Goal: Task Accomplishment & Management: Manage account settings

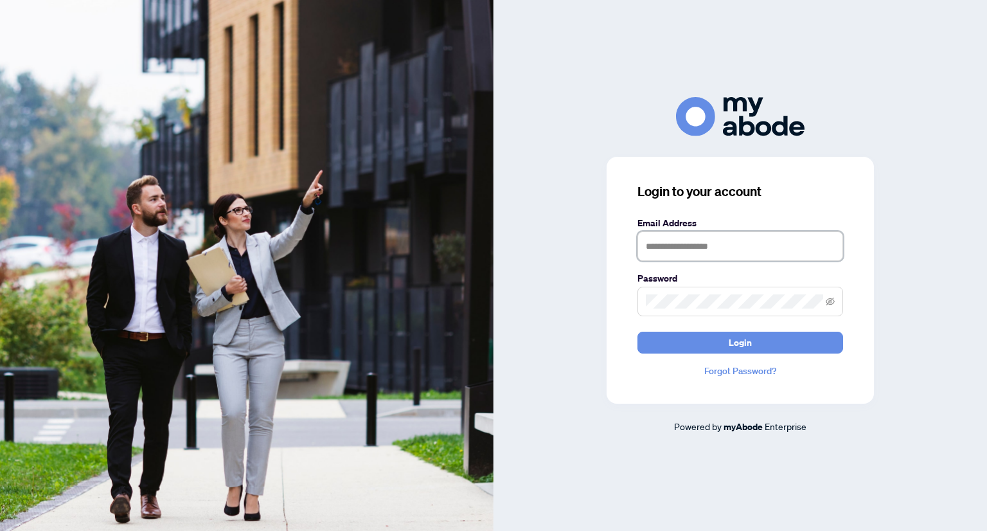
click at [725, 253] on input "text" at bounding box center [740, 246] width 206 height 30
type input "**********"
click at [698, 311] on span at bounding box center [740, 302] width 206 height 30
click at [637, 332] on button "Login" at bounding box center [740, 343] width 206 height 22
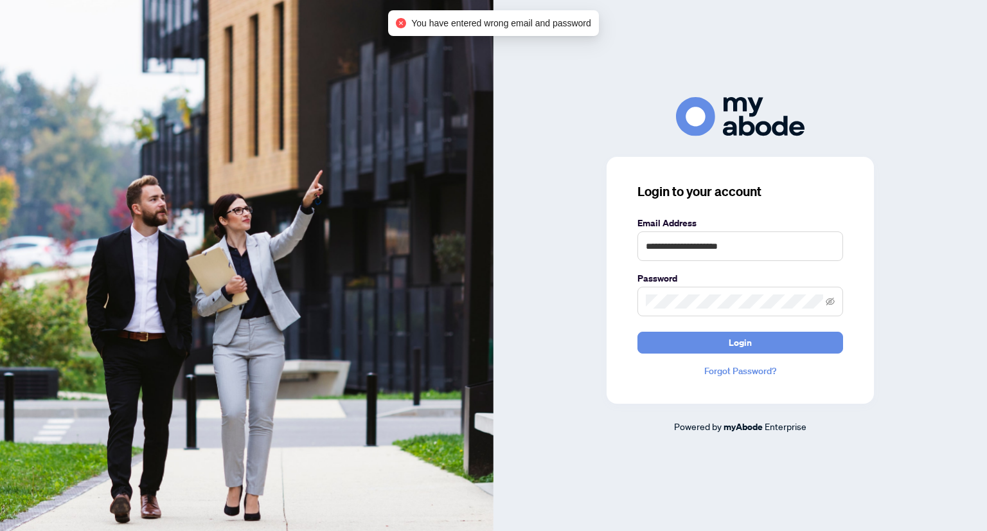
click at [835, 302] on span at bounding box center [740, 302] width 206 height 30
click at [834, 302] on icon "eye-invisible" at bounding box center [830, 302] width 9 height 8
click at [834, 302] on icon "eye" at bounding box center [830, 301] width 9 height 6
click at [835, 300] on span at bounding box center [740, 302] width 206 height 30
click at [830, 302] on icon "eye-invisible" at bounding box center [830, 301] width 9 height 9
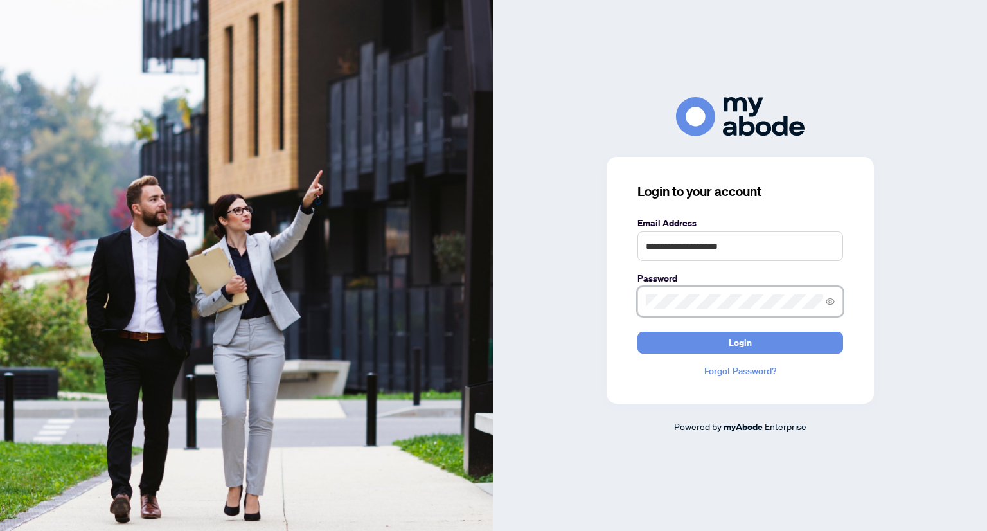
click at [637, 332] on button "Login" at bounding box center [740, 343] width 206 height 22
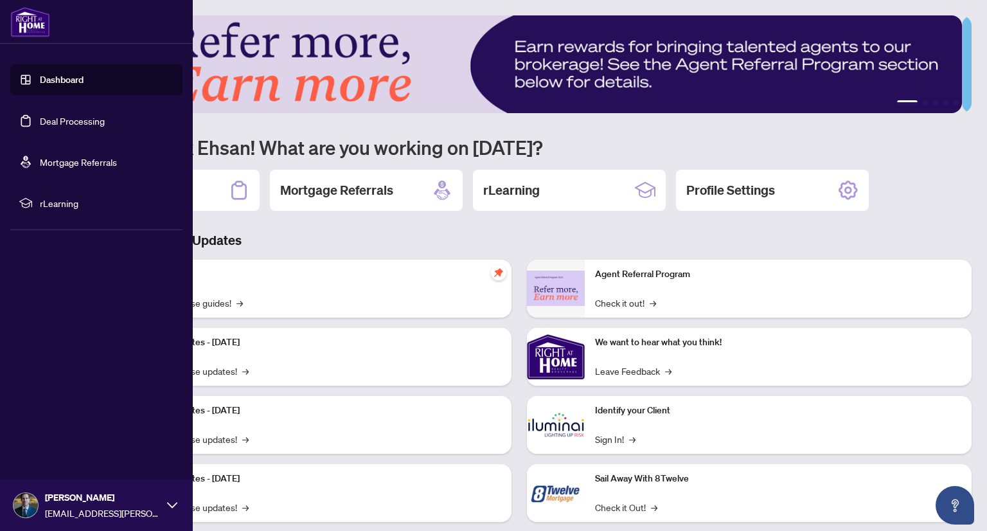
click at [90, 121] on link "Deal Processing" at bounding box center [72, 121] width 65 height 12
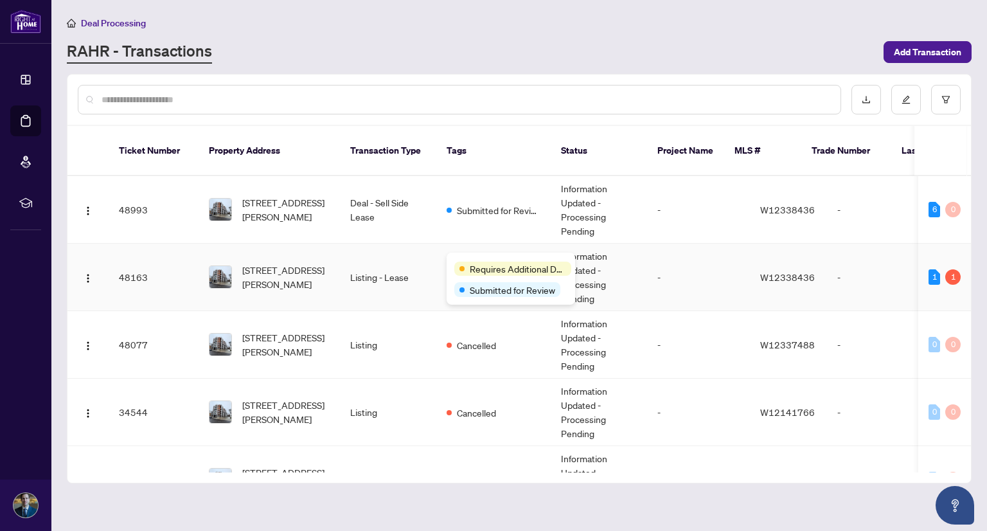
click at [467, 254] on div "Requires Additional Docs Submitted for Review" at bounding box center [511, 279] width 129 height 52
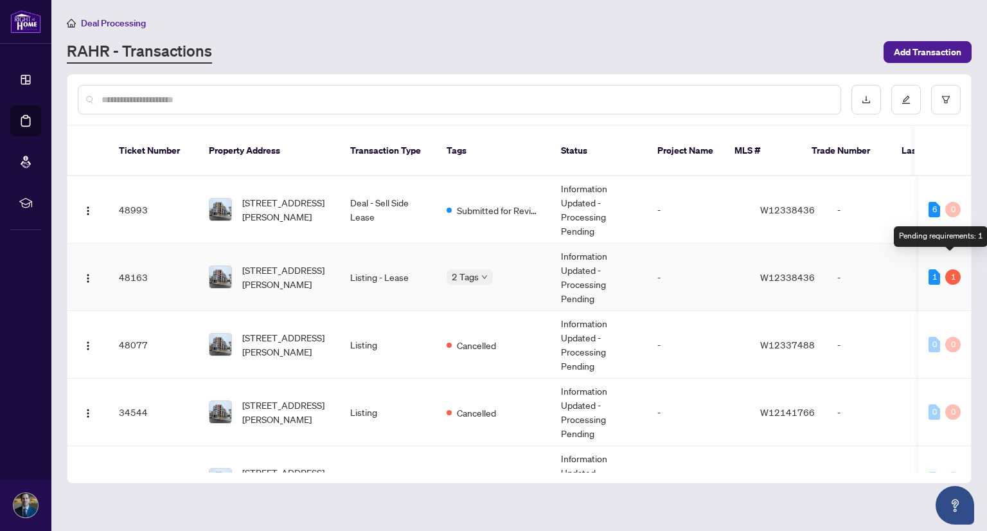
click at [945, 269] on div "1" at bounding box center [952, 276] width 15 height 15
click at [929, 269] on div "1" at bounding box center [935, 276] width 12 height 15
click at [388, 266] on td "Listing - Lease" at bounding box center [388, 277] width 96 height 67
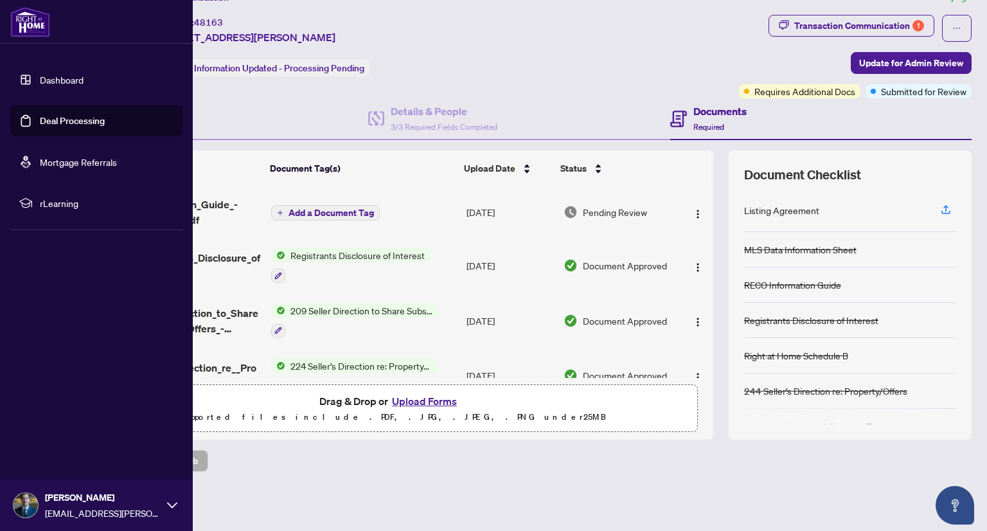
click at [53, 127] on link "Deal Processing" at bounding box center [72, 121] width 65 height 12
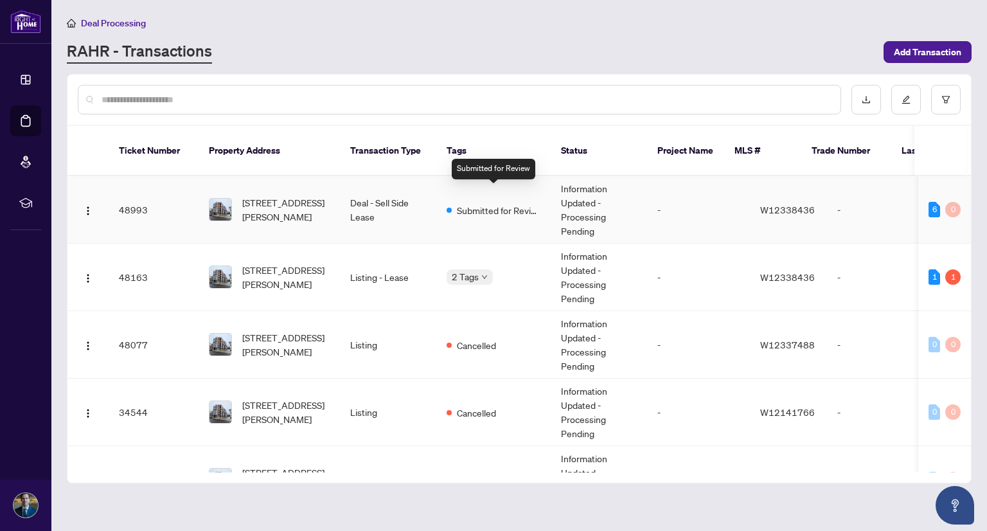
click at [480, 203] on span "Submitted for Review" at bounding box center [499, 210] width 84 height 14
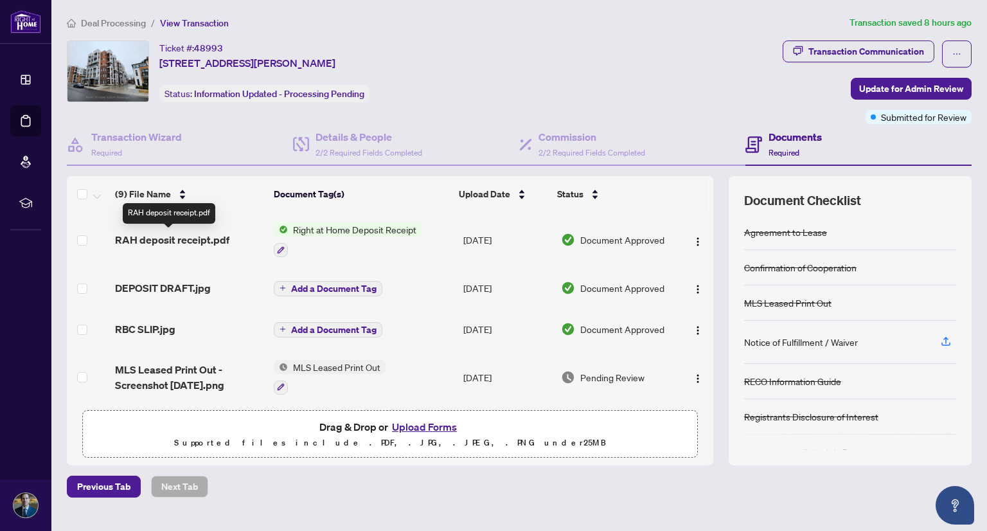
click at [179, 242] on span "RAH deposit receipt.pdf" at bounding box center [172, 239] width 114 height 15
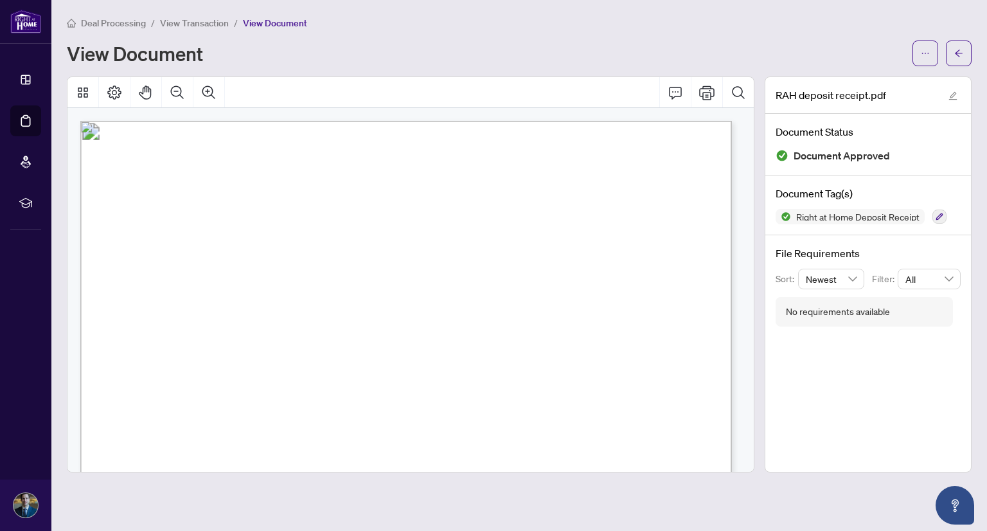
click at [204, 26] on span "View Transaction" at bounding box center [194, 23] width 69 height 12
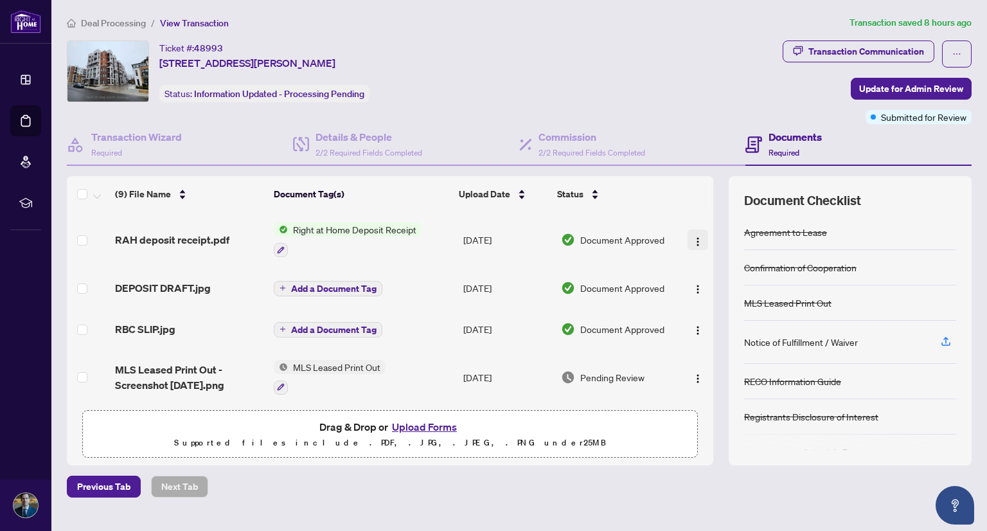
click at [693, 242] on img "button" at bounding box center [698, 241] width 10 height 10
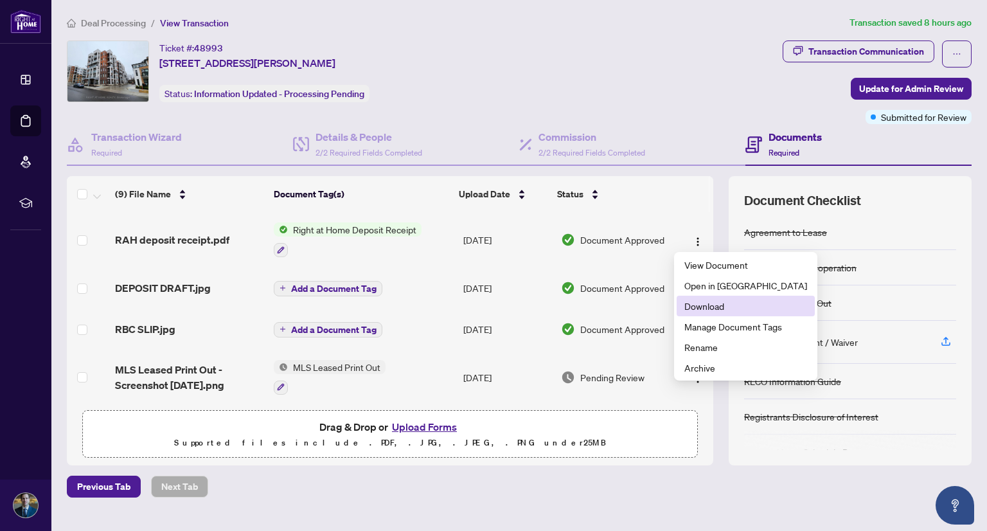
click at [702, 308] on span "Download" at bounding box center [745, 306] width 123 height 14
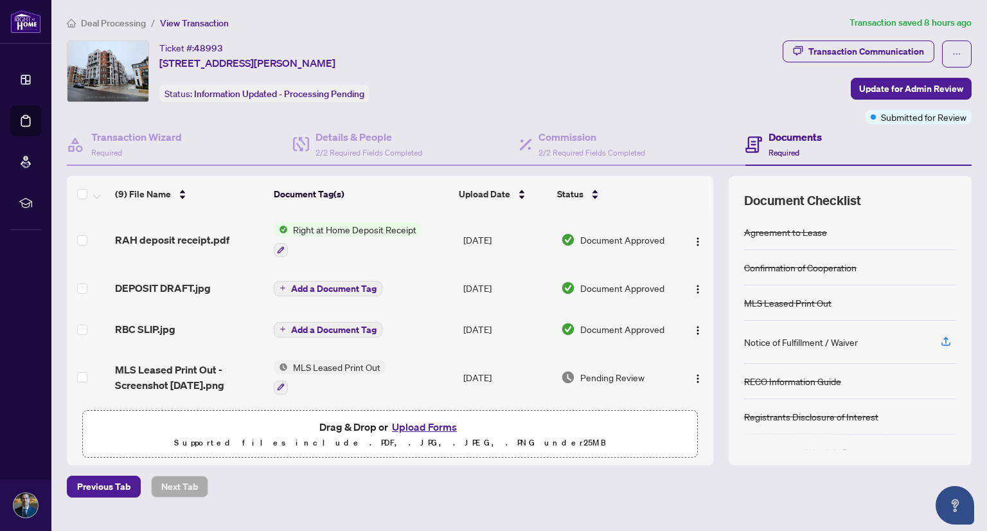
scroll to position [277, 0]
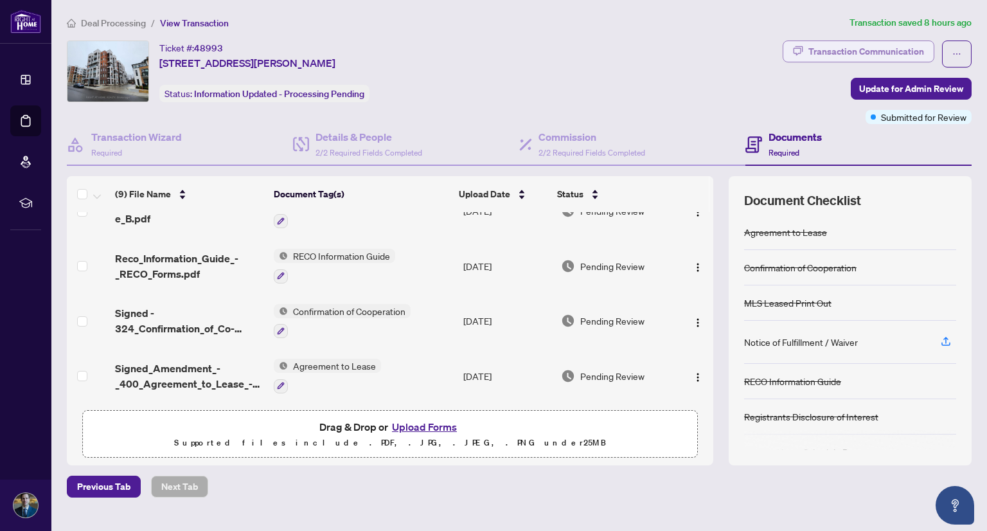
click at [858, 48] on div "Transaction Communication" at bounding box center [866, 51] width 116 height 21
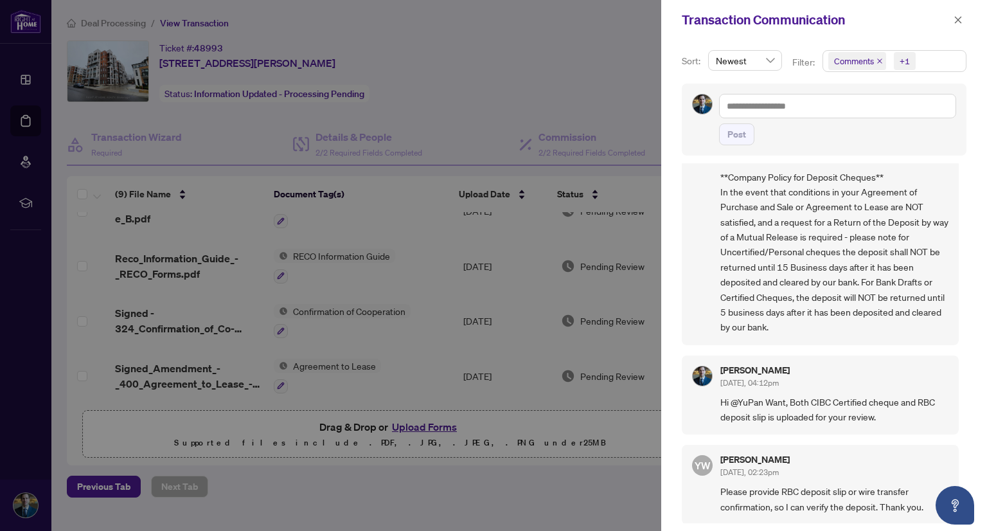
scroll to position [0, 0]
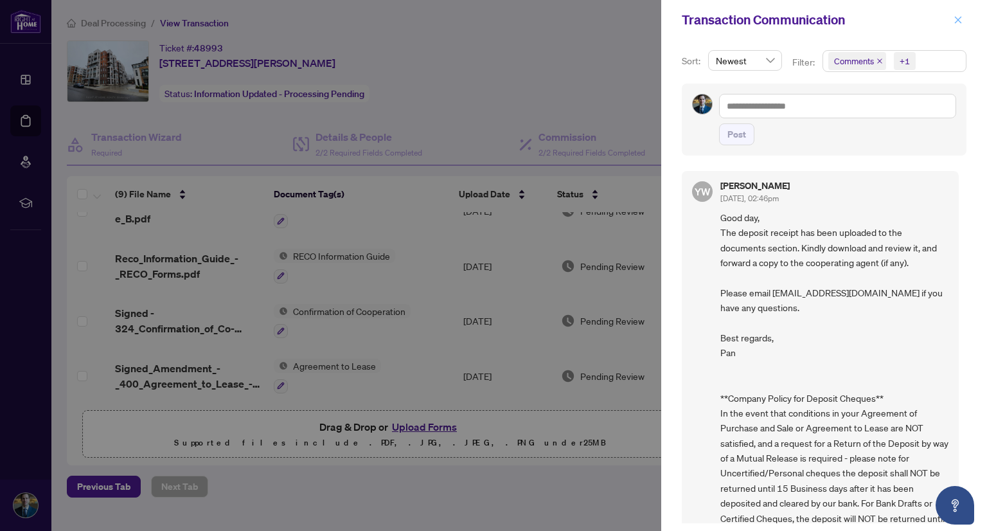
click at [957, 22] on icon "close" at bounding box center [958, 19] width 9 height 9
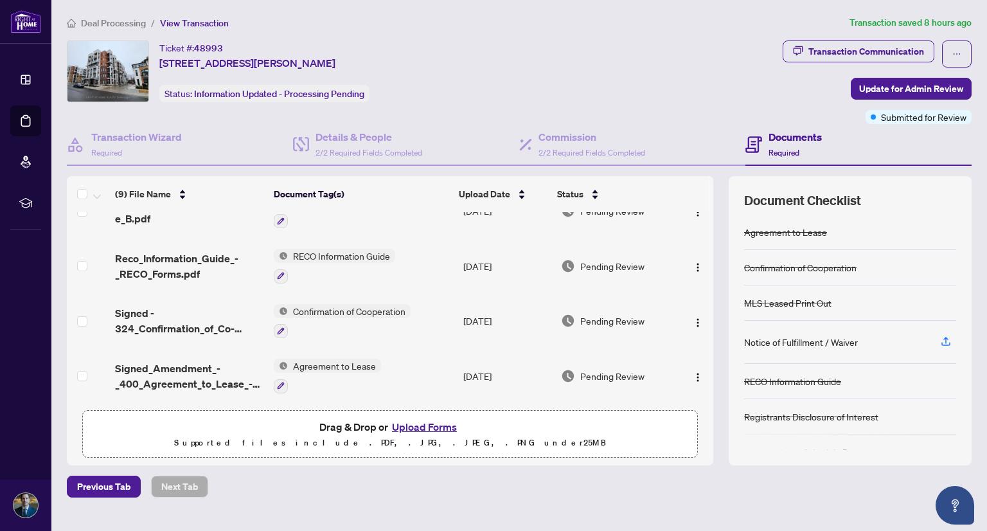
click at [124, 22] on span "Deal Processing" at bounding box center [113, 23] width 65 height 12
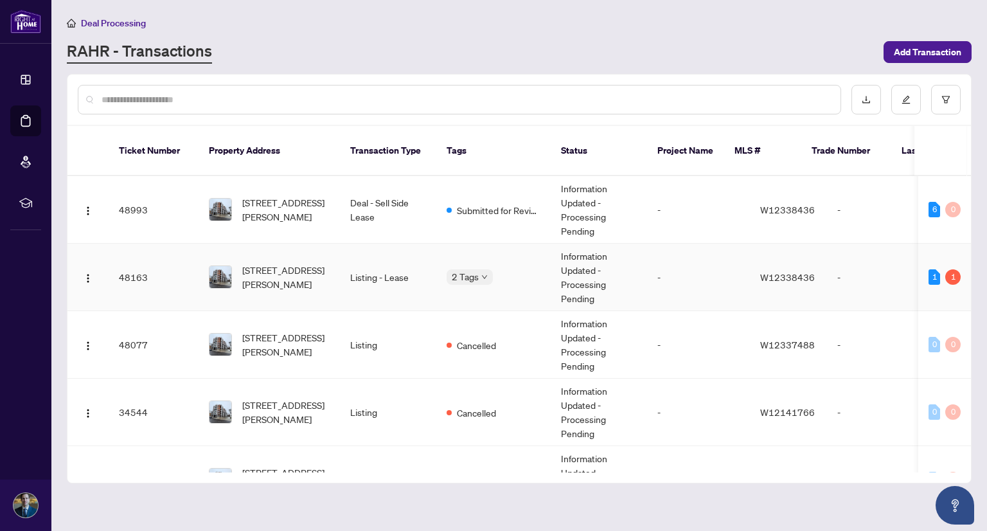
click at [302, 279] on td "403-135 Canon Jackson Dr, Toronto, Ontario M6M 0C3, Canada" at bounding box center [269, 277] width 141 height 67
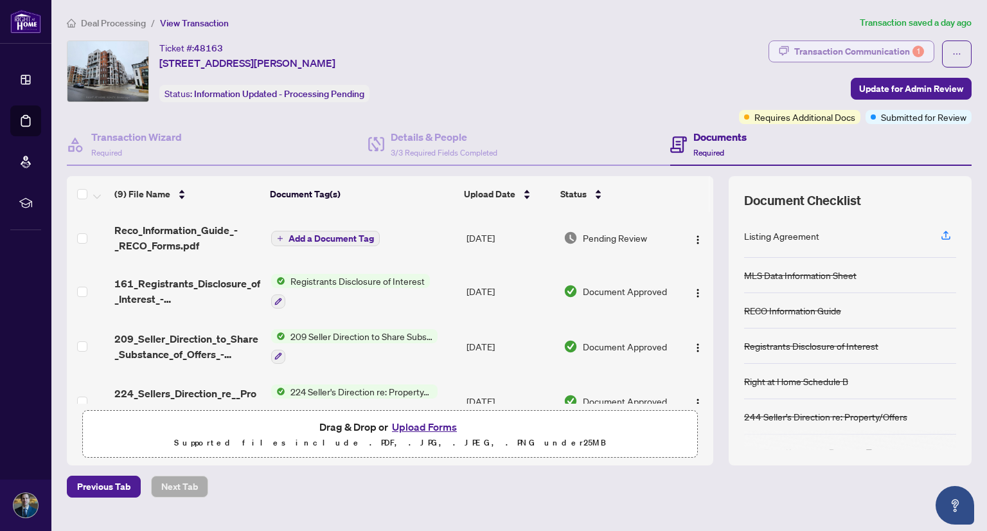
click at [900, 49] on div "Transaction Communication 1" at bounding box center [859, 51] width 130 height 21
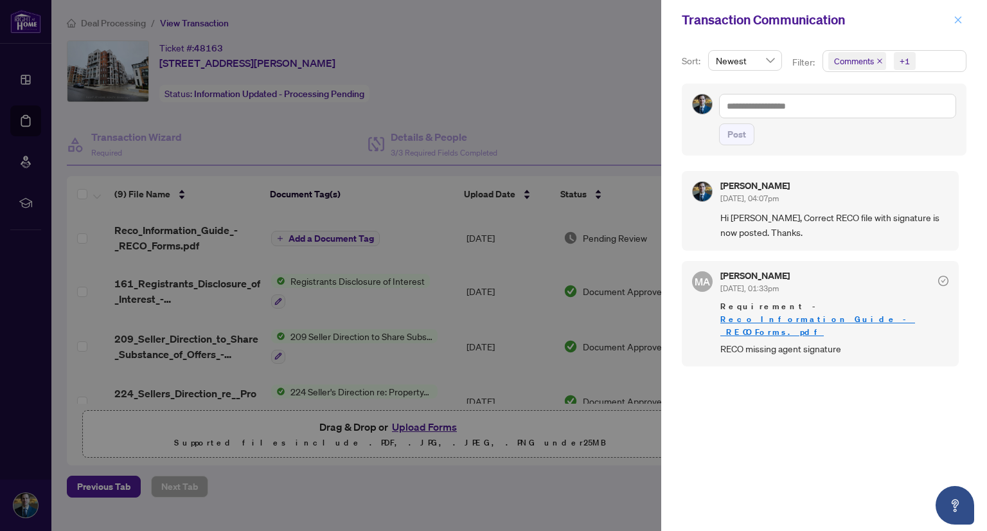
click at [957, 19] on icon "close" at bounding box center [958, 19] width 7 height 7
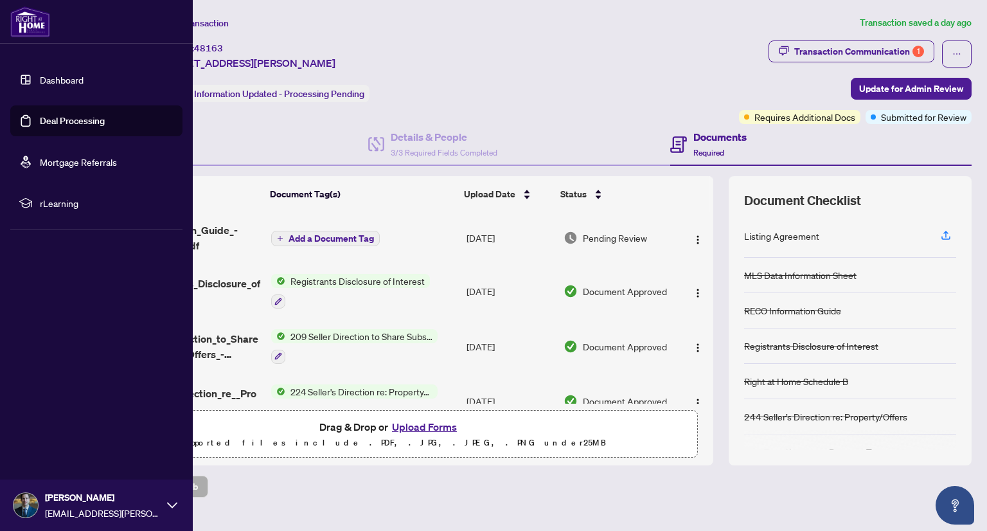
click at [40, 120] on link "Deal Processing" at bounding box center [72, 121] width 65 height 12
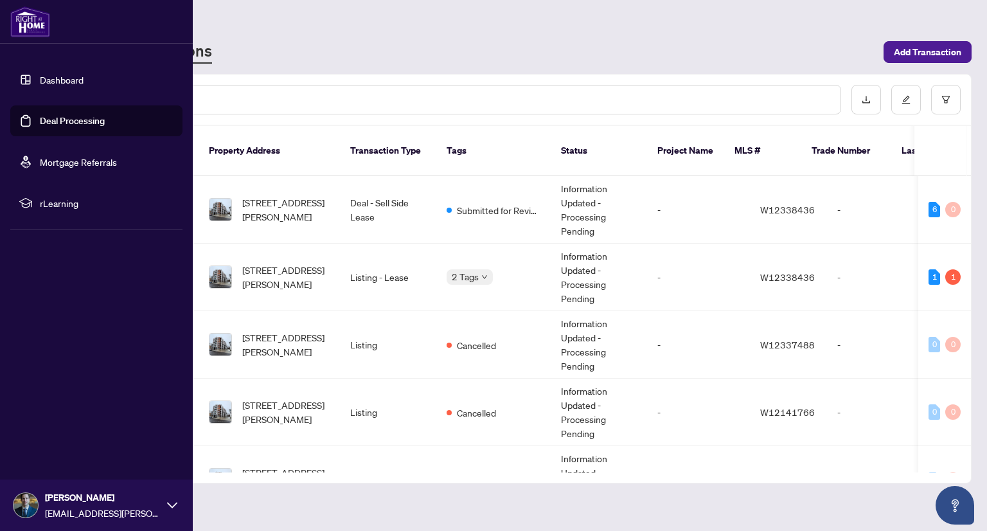
click at [177, 506] on div "Ehsan Ketabi ehsan.ketabi@gmail.com" at bounding box center [96, 504] width 193 height 51
click at [90, 427] on button "Logout" at bounding box center [96, 429] width 172 height 22
